Goal: Information Seeking & Learning: Learn about a topic

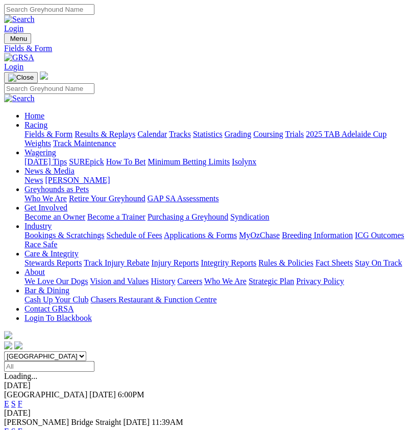
click at [94, 361] on input "Select date" at bounding box center [49, 366] width 90 height 11
select select "[GEOGRAPHIC_DATA]"
click at [4, 351] on select "South Australia New South Wales Northern Territory Queensland Tasmania Victoria…" at bounding box center [45, 356] width 82 height 10
click at [22, 399] on link "F" at bounding box center [20, 403] width 5 height 9
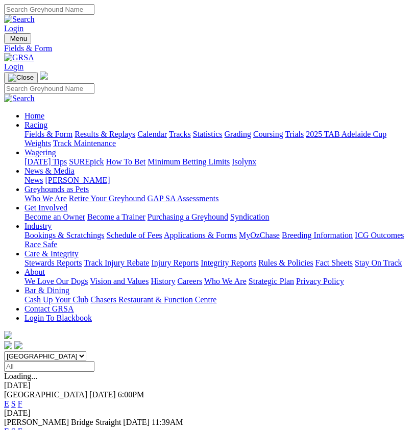
select select "[GEOGRAPHIC_DATA]"
click at [22, 399] on link "F" at bounding box center [20, 403] width 5 height 9
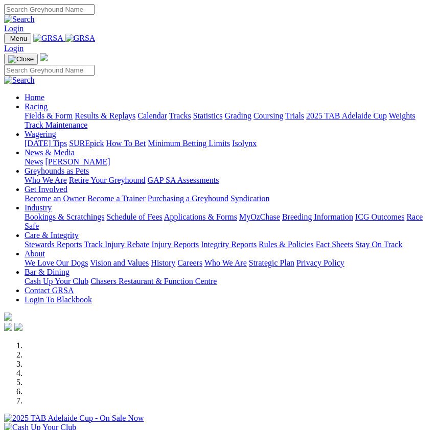
click at [4, 33] on nav "Menu Login Home Racing Fields & Form Results & Replays Calendar Tracks Statisti…" at bounding box center [219, 183] width 430 height 300
click at [8, 41] on img "Toggle navigation" at bounding box center [8, 41] width 0 height 0
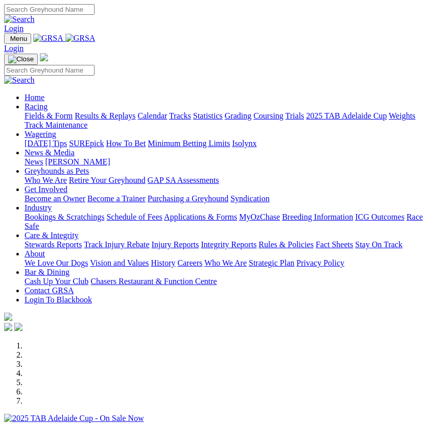
click at [44, 93] on link "Home" at bounding box center [35, 97] width 20 height 9
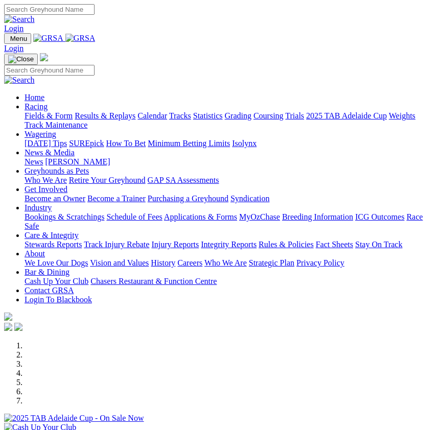
click at [8, 41] on img "Toggle navigation" at bounding box center [8, 41] width 0 height 0
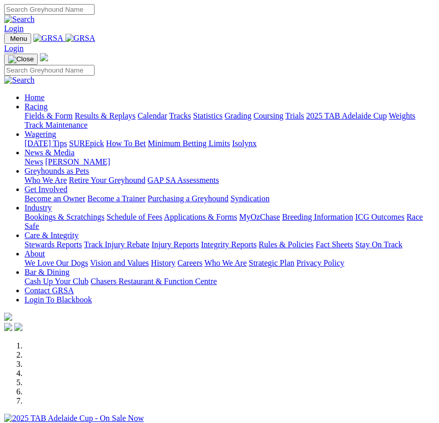
click at [47, 104] on link "Racing" at bounding box center [36, 106] width 23 height 9
click at [47, 109] on link "Racing" at bounding box center [36, 106] width 23 height 9
click at [73, 120] on link "Fields & Form" at bounding box center [49, 115] width 48 height 9
